Goal: Task Accomplishment & Management: Manage account settings

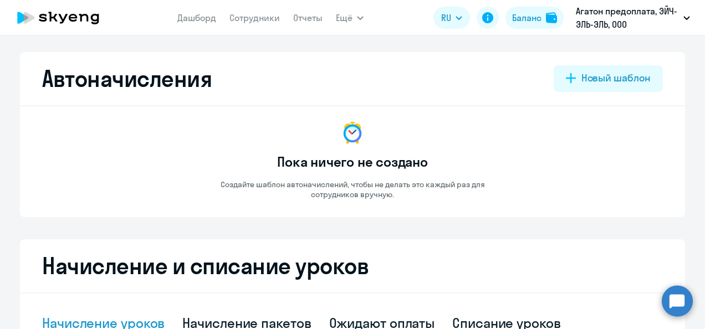
select select "10"
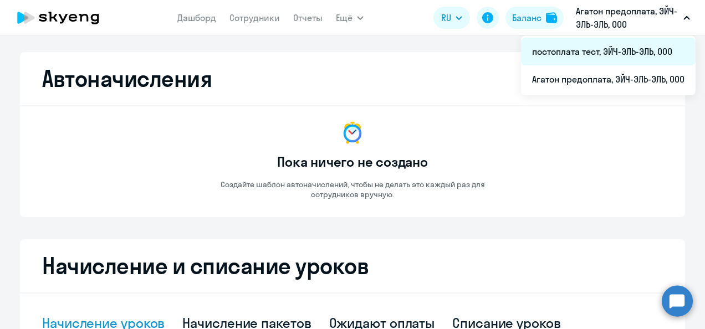
click at [562, 48] on li "постоплата тест, ЭЙЧ-ЭЛЬ-ЭЛЬ, ООО" at bounding box center [608, 52] width 175 height 28
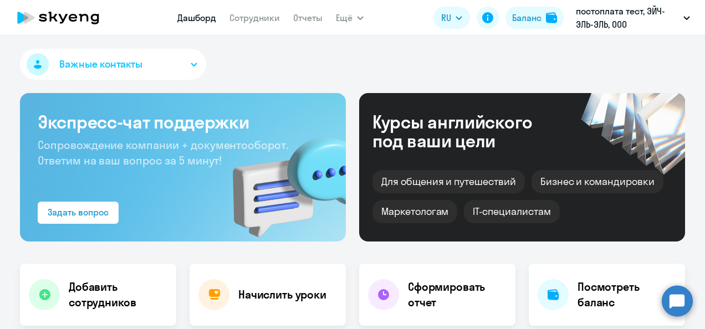
click at [363, 16] on app-header "Дашборд Сотрудники Отчеты Ещё Дашборд Сотрудники Отчеты Начислить уроки Докумен…" at bounding box center [352, 17] width 705 height 35
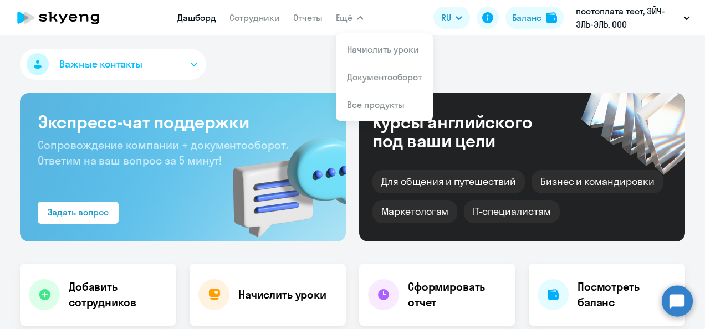
click at [358, 17] on icon "button" at bounding box center [360, 18] width 7 height 4
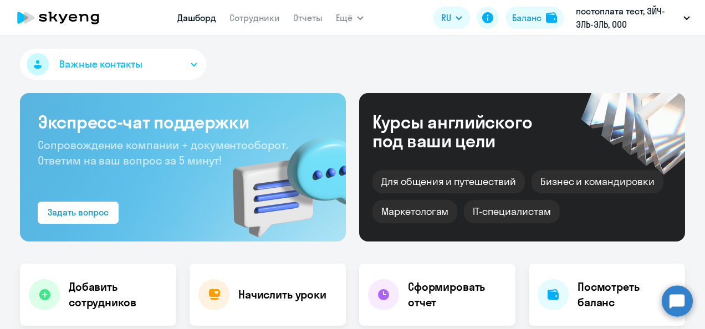
click at [358, 17] on icon "button" at bounding box center [360, 18] width 7 height 4
select select "30"
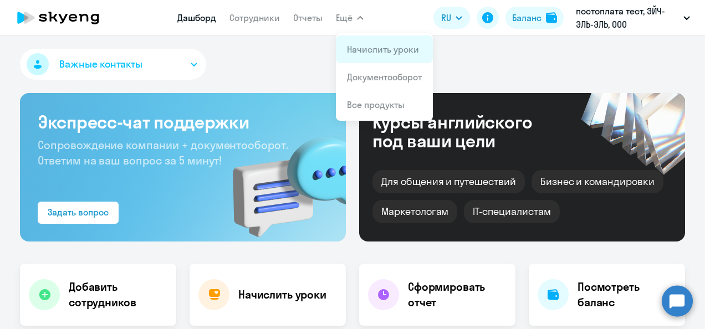
click at [372, 52] on link "Начислить уроки" at bounding box center [383, 49] width 72 height 11
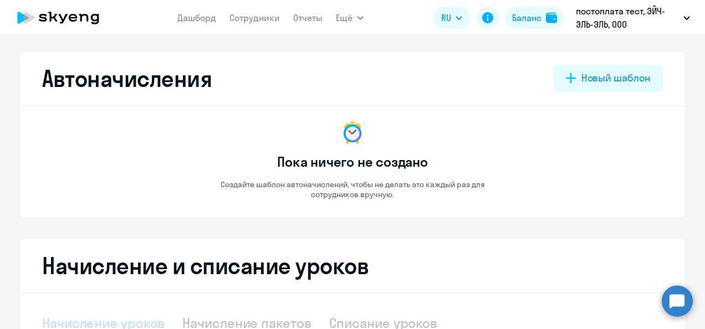
select select "10"
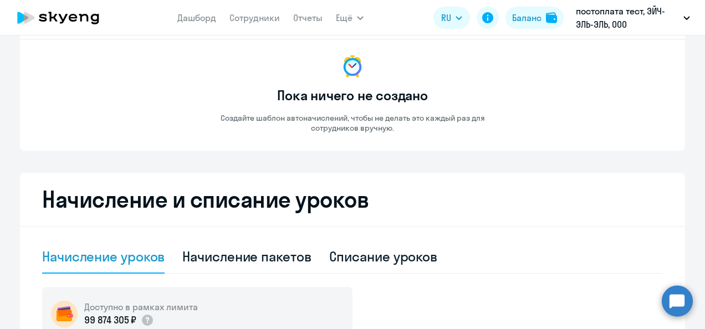
scroll to position [111, 0]
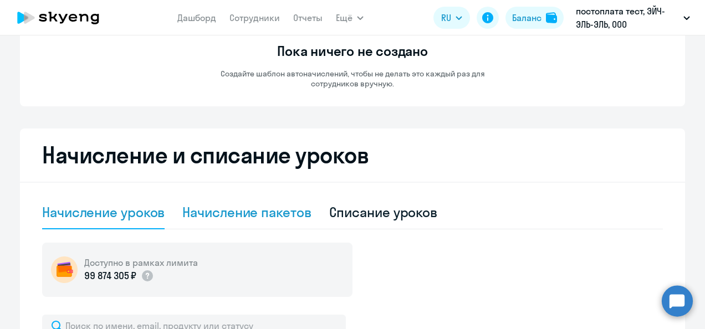
click at [281, 216] on div "Начисление пакетов" at bounding box center [246, 212] width 129 height 18
select select "10"
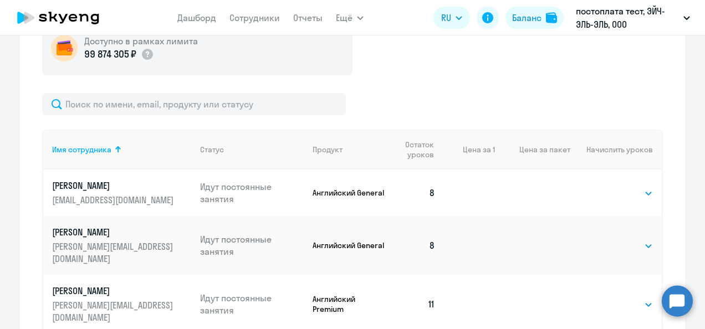
scroll to position [222, 0]
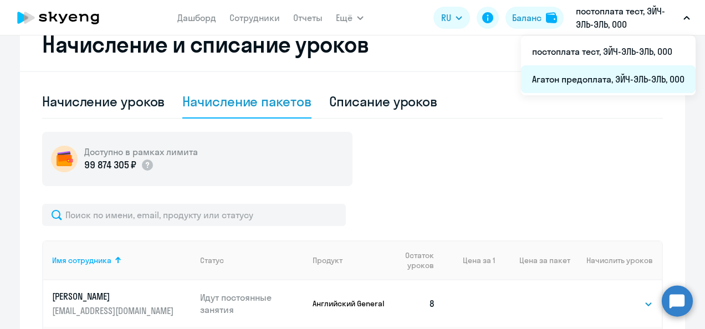
click at [573, 80] on li "Агатон предоплата, ЭЙЧ-ЭЛЬ-ЭЛЬ, ООО" at bounding box center [608, 79] width 175 height 28
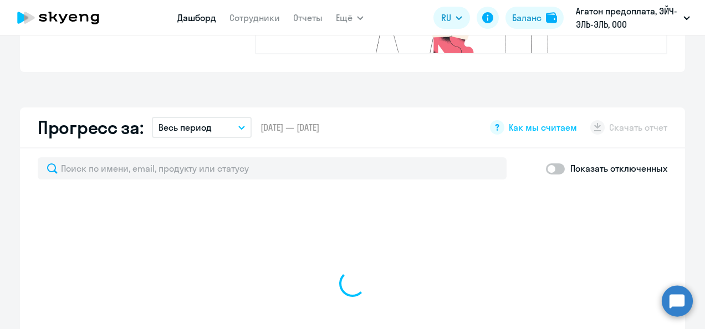
scroll to position [598, 0]
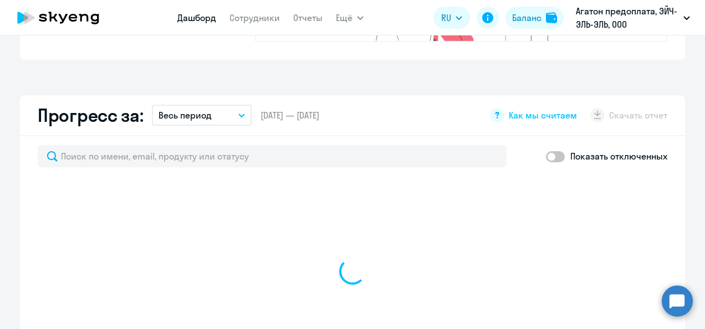
select select "30"
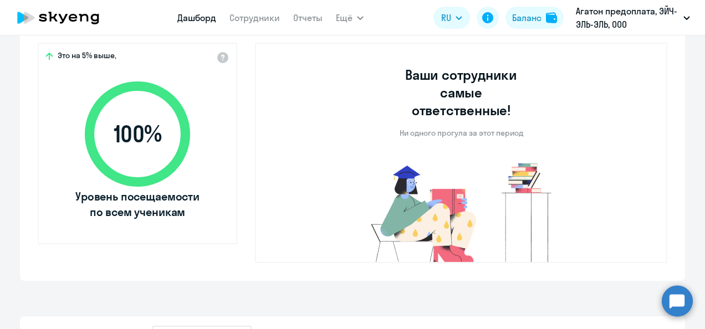
scroll to position [321, 0]
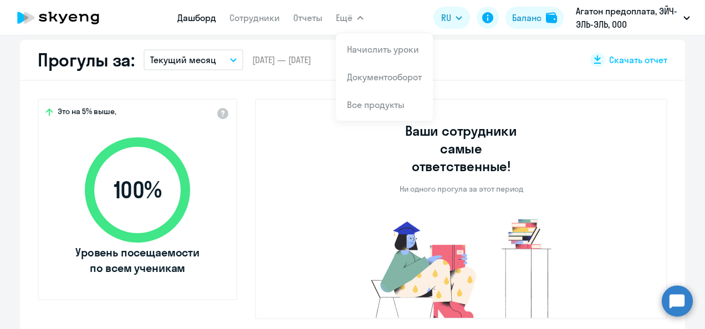
click at [361, 16] on icon "button" at bounding box center [360, 18] width 7 height 4
click at [360, 11] on button "Ещё" at bounding box center [350, 18] width 28 height 22
click at [358, 19] on icon "button" at bounding box center [360, 18] width 7 height 4
click at [368, 48] on link "Начислить уроки" at bounding box center [383, 49] width 72 height 11
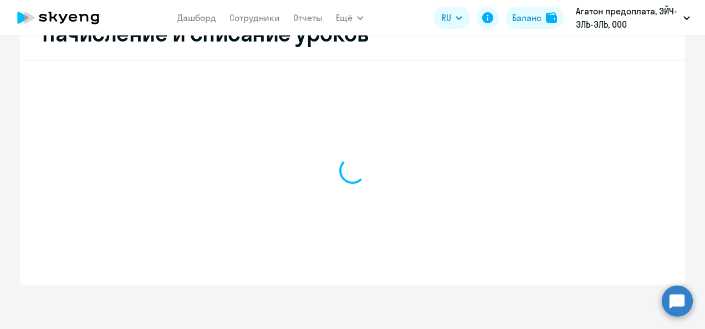
scroll to position [233, 0]
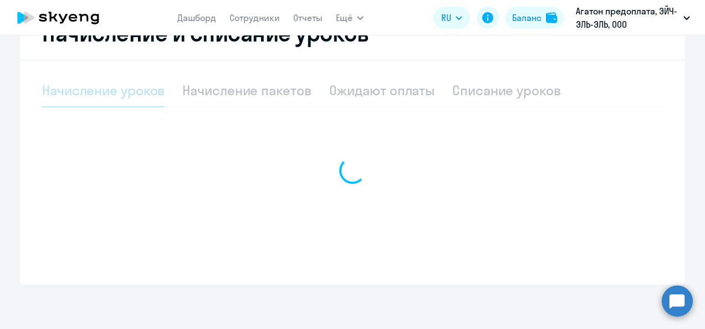
select select "10"
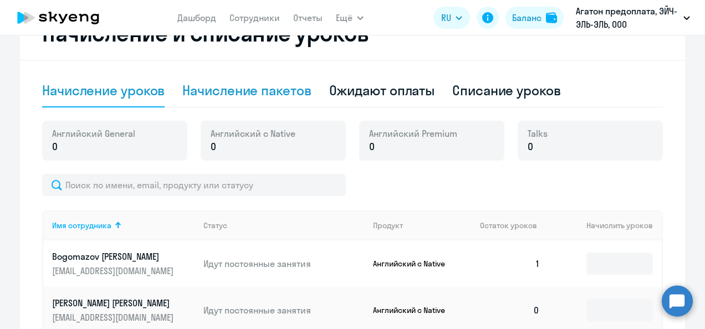
click at [214, 90] on div "Начисление пакетов" at bounding box center [246, 90] width 129 height 18
select select "10"
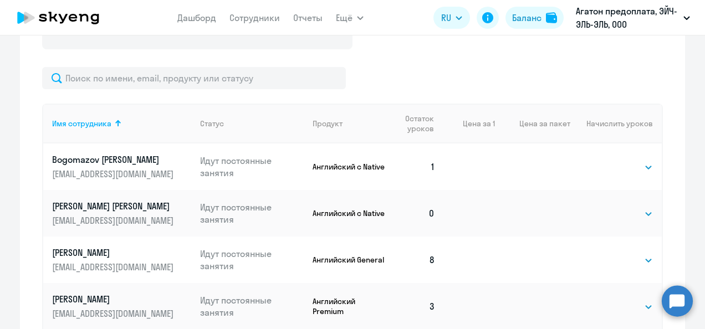
scroll to position [399, 0]
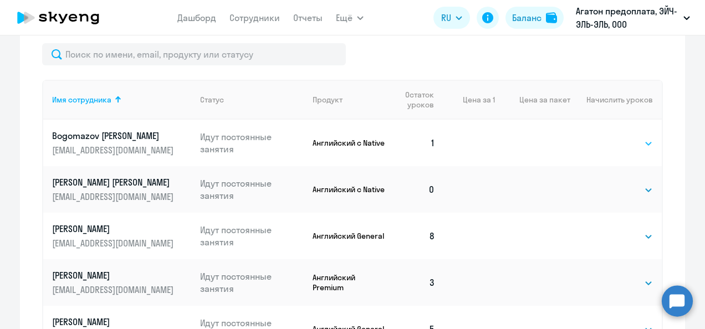
click at [644, 145] on select "Выбрать 4 8 16 32 64" at bounding box center [629, 143] width 45 height 13
select select "4"
click at [607, 137] on select "Выбрать 4 8 16 32 64" at bounding box center [629, 143] width 45 height 13
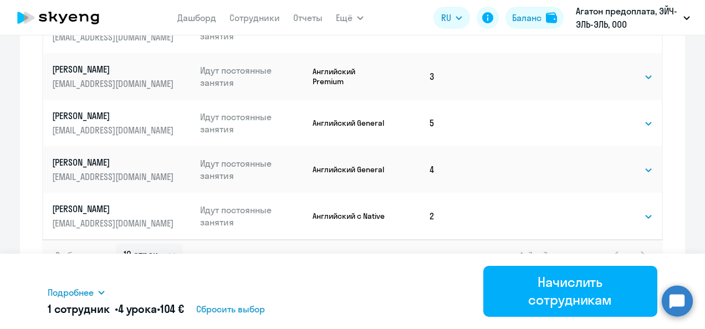
scroll to position [608, 0]
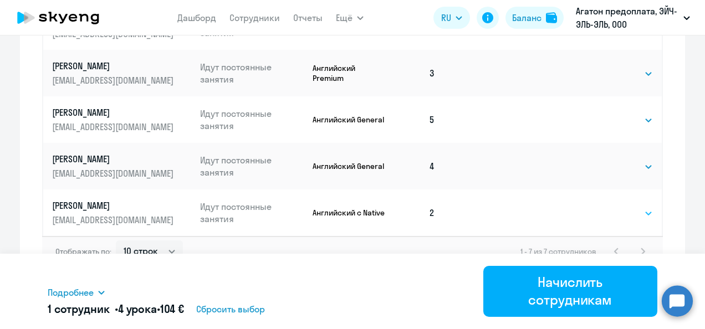
click at [643, 212] on select "Выбрать 4 8 16 32 64" at bounding box center [629, 213] width 45 height 13
select select "4"
click at [607, 207] on select "Выбрать 4 8 16 32 64" at bounding box center [629, 213] width 45 height 13
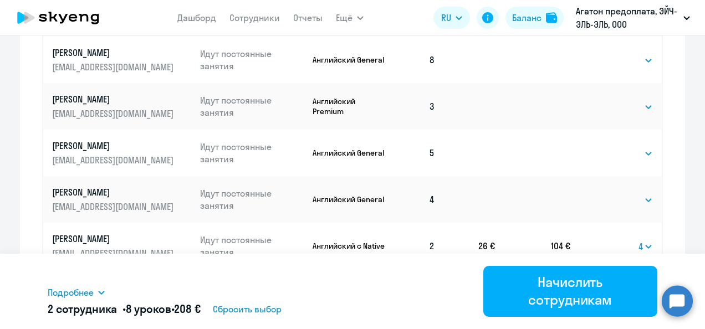
scroll to position [553, 0]
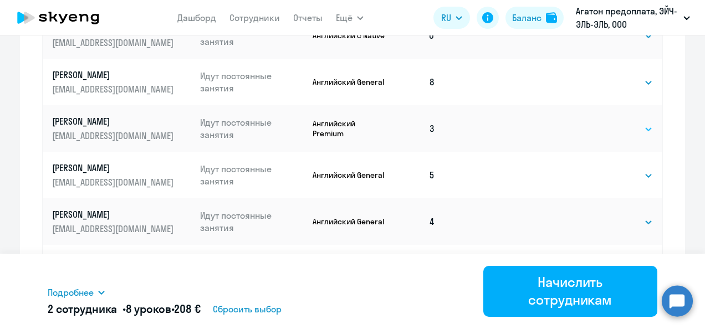
click at [644, 128] on select "Выбрать 4 8 16 32 64" at bounding box center [629, 128] width 45 height 13
select select "4"
click at [607, 122] on select "Выбрать 4 8 16 32 64" at bounding box center [629, 128] width 45 height 13
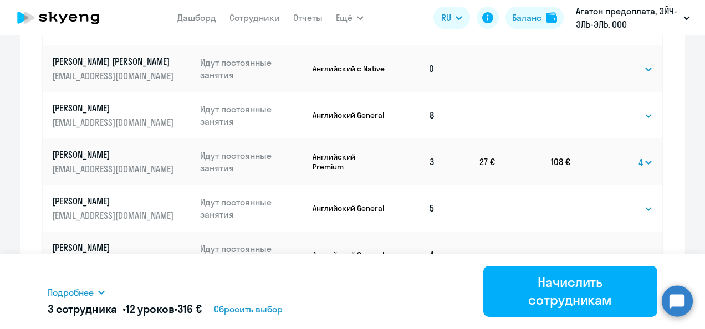
scroll to position [442, 0]
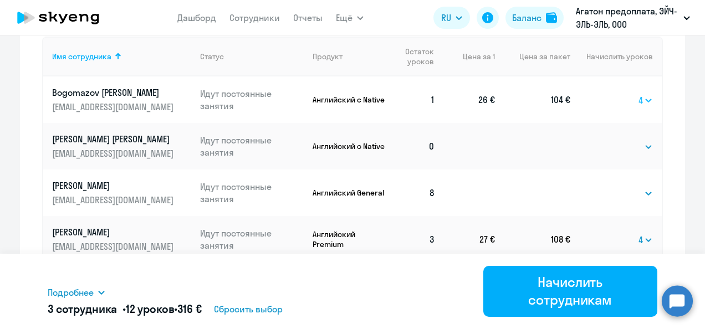
click at [643, 99] on select "Выбрать 4 8 16 32 64" at bounding box center [645, 100] width 14 height 13
click at [638, 94] on select "Выбрать 4 8 16 32 64" at bounding box center [645, 100] width 14 height 13
click at [646, 94] on select "Выбрать 4 8 16 32 64" at bounding box center [645, 100] width 14 height 13
select select "4"
click at [638, 94] on select "Выбрать 4 8 16 32 64" at bounding box center [645, 100] width 14 height 13
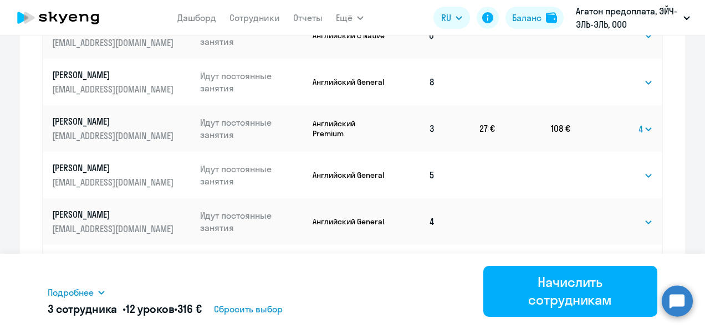
scroll to position [608, 0]
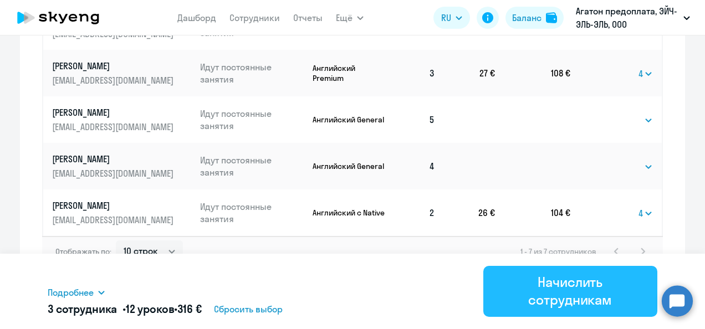
click at [560, 286] on div "Начислить сотрудникам" at bounding box center [571, 290] width 144 height 35
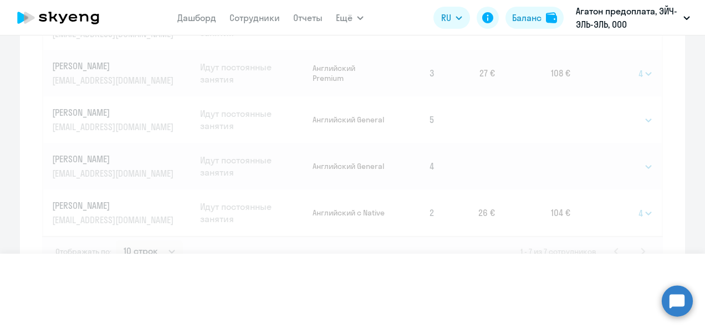
select select
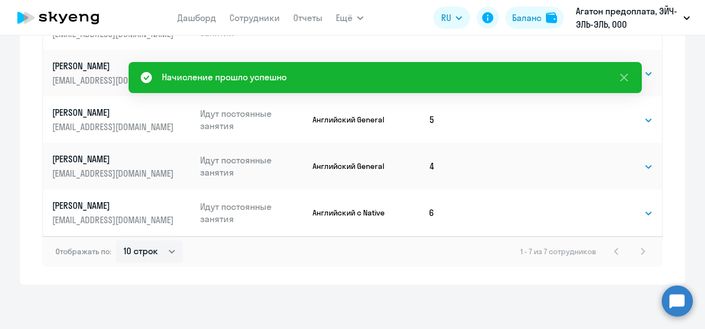
scroll to position [283, 0]
